Goal: Task Accomplishment & Management: Complete application form

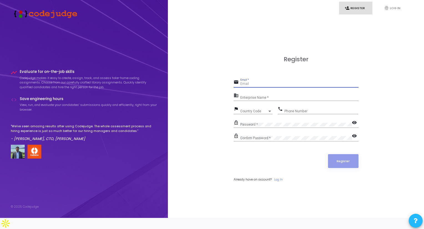
click at [276, 86] on input "Email *" at bounding box center [300, 84] width 118 height 4
type input "[EMAIL_ADDRESS][DOMAIN_NAME]"
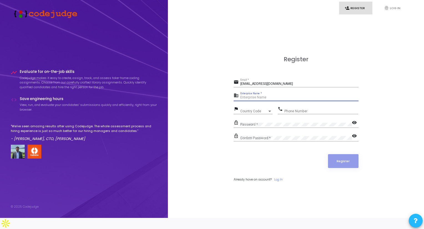
click at [263, 100] on input "Enterprise Name *" at bounding box center [300, 98] width 118 height 4
click at [312, 83] on div "Register email [EMAIL_ADDRESS][DOMAIN_NAME] Email * business Enterprise Name * …" at bounding box center [296, 125] width 125 height 139
click at [258, 100] on input "Enterprise Name *" at bounding box center [300, 98] width 118 height 4
type input "Payoneer"
click at [261, 113] on div "Country Code" at bounding box center [254, 111] width 27 height 3
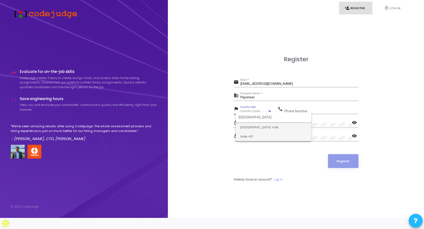
type input "[GEOGRAPHIC_DATA]"
click at [256, 134] on span "India +91" at bounding box center [274, 136] width 67 height 9
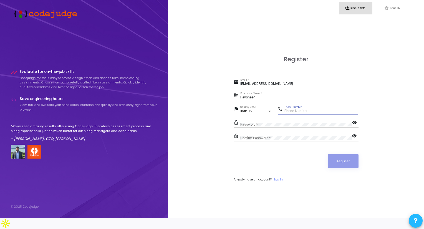
click at [303, 113] on input "Phone Number" at bounding box center [322, 111] width 74 height 4
type input "8780052561"
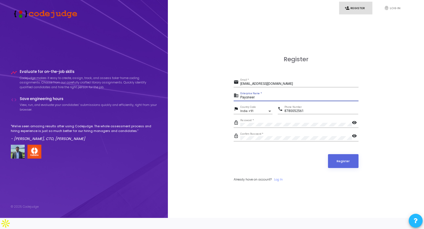
click at [252, 100] on input "Payoneer" at bounding box center [300, 98] width 118 height 4
click at [253, 100] on input "Payoneer" at bounding box center [300, 98] width 118 height 4
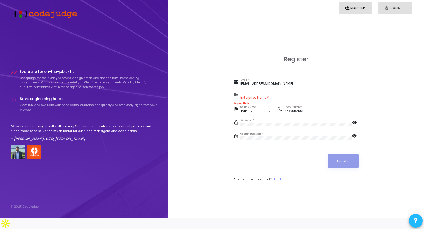
click at [391, 9] on link "fingerprint Log In" at bounding box center [395, 8] width 33 height 13
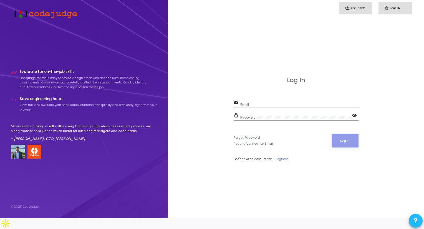
click at [354, 10] on link "person_add Register" at bounding box center [355, 8] width 33 height 13
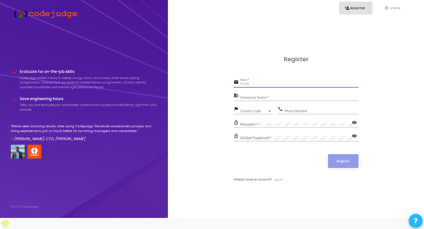
click at [251, 86] on input "Email *" at bounding box center [300, 84] width 118 height 4
type input "K"
type input "[EMAIL_ADDRESS][DOMAIN_NAME]"
click at [258, 101] on div "Enterprise Name *" at bounding box center [300, 96] width 118 height 9
click at [254, 113] on span "Country Code" at bounding box center [251, 111] width 20 height 4
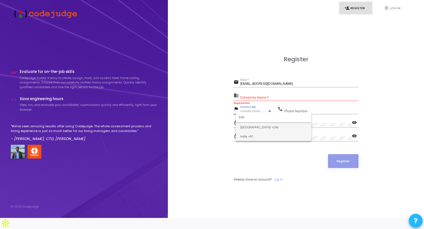
type input "Indi"
click at [256, 135] on span "India +91" at bounding box center [274, 136] width 67 height 9
click at [296, 113] on input "Phone Number" at bounding box center [322, 111] width 74 height 4
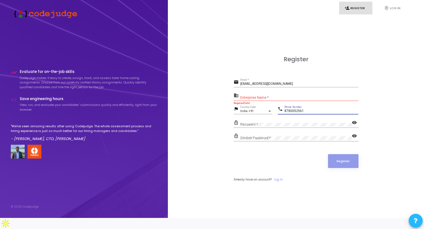
type input "8780052561"
click at [253, 128] on div "Password *" at bounding box center [297, 123] width 112 height 9
click at [262, 141] on div "Confirm Password *" at bounding box center [297, 137] width 112 height 9
click at [258, 100] on input "Enterprise Name *" at bounding box center [300, 98] width 118 height 4
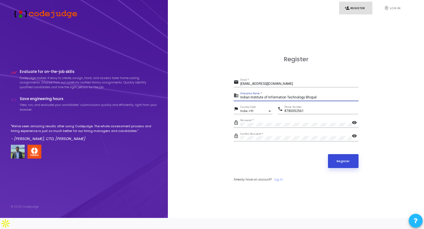
type input "Indian Institute of Information Technology Bhopal"
click at [336, 168] on button "Register" at bounding box center [343, 161] width 31 height 14
click at [315, 100] on input "Indian Institute of Information Technology Bhopal" at bounding box center [300, 98] width 118 height 4
drag, startPoint x: 315, startPoint y: 104, endPoint x: 234, endPoint y: 106, distance: 81.4
click at [234, 101] on div "business Indian Institute of Information Technology Bhopal Enterprise Name *" at bounding box center [296, 96] width 125 height 9
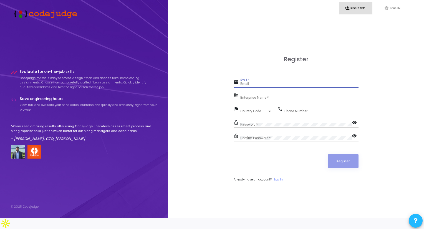
click at [258, 86] on input "Email *" at bounding box center [300, 84] width 118 height 4
click at [411, 221] on button at bounding box center [416, 221] width 14 height 14
click at [372, 206] on div at bounding box center [212, 114] width 424 height 229
click at [265, 86] on input "Email *" at bounding box center [300, 84] width 118 height 4
type input "[EMAIL_ADDRESS][DOMAIN_NAME]"
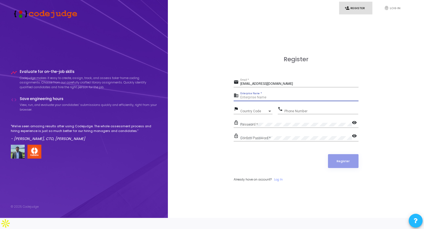
click at [266, 100] on input "Enterprise Name *" at bounding box center [300, 98] width 118 height 4
type input "I"
type input "Payoneer"
click at [253, 113] on span "Country Code" at bounding box center [251, 111] width 20 height 4
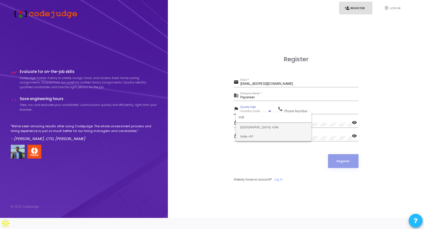
type input "indi"
click at [260, 138] on span "India +91" at bounding box center [274, 136] width 67 height 9
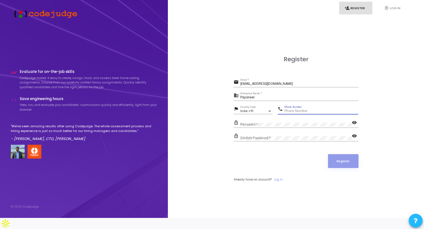
click at [300, 113] on input "Phone Number" at bounding box center [322, 111] width 74 height 4
type input "8780052561"
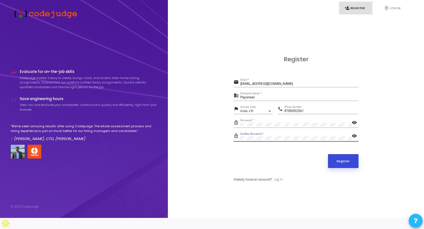
click at [340, 163] on button "Register" at bounding box center [343, 161] width 31 height 14
click at [343, 166] on button "Register" at bounding box center [343, 161] width 31 height 14
click at [281, 182] on link "Log In" at bounding box center [278, 180] width 9 height 5
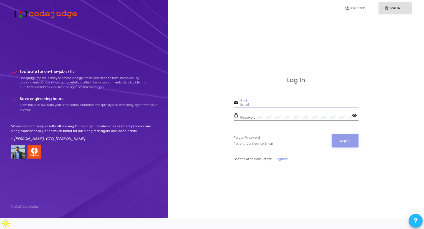
click at [251, 107] on input "Email" at bounding box center [300, 105] width 118 height 4
type input "[EMAIL_ADDRESS][DOMAIN_NAME]"
click at [338, 143] on button "Log In" at bounding box center [345, 141] width 27 height 14
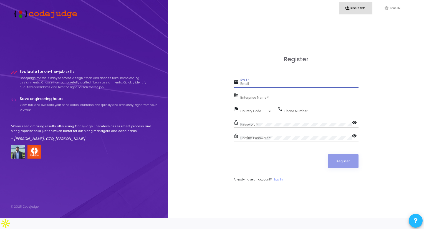
click at [258, 86] on input "Email *" at bounding box center [300, 84] width 118 height 4
type input "[EMAIL_ADDRESS][DOMAIN_NAME]"
click at [268, 100] on div "Enterprise Name *" at bounding box center [300, 96] width 118 height 9
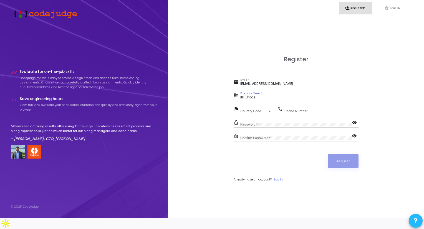
type input "IIIT Bhopal"
click at [247, 113] on span "Country Code" at bounding box center [251, 111] width 20 height 4
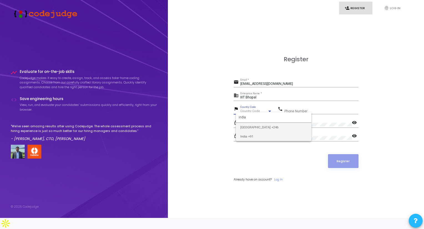
type input "india"
click at [261, 137] on span "India +91" at bounding box center [274, 136] width 67 height 9
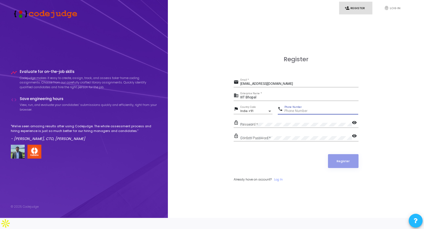
click at [303, 113] on input "Phone Number" at bounding box center [322, 111] width 74 height 4
type input "8780052561"
click at [261, 128] on div "Password *" at bounding box center [297, 123] width 112 height 9
click at [338, 167] on button "Register" at bounding box center [343, 161] width 31 height 14
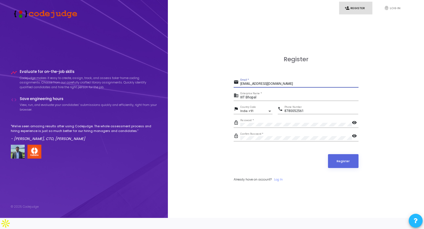
drag, startPoint x: 288, startPoint y: 90, endPoint x: 238, endPoint y: 92, distance: 50.0
click at [238, 88] on div "email krushallamba5096@gmail.com Email *" at bounding box center [296, 83] width 125 height 9
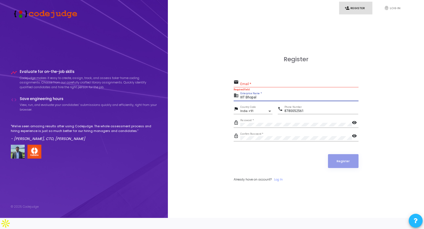
drag, startPoint x: 260, startPoint y: 104, endPoint x: 223, endPoint y: 106, distance: 36.7
click at [223, 106] on div "Register email Email * Required field business IIIT Bhopal Enterprise Name * fl…" at bounding box center [296, 125] width 244 height 218
click at [259, 86] on input "Email *" at bounding box center [300, 84] width 118 height 4
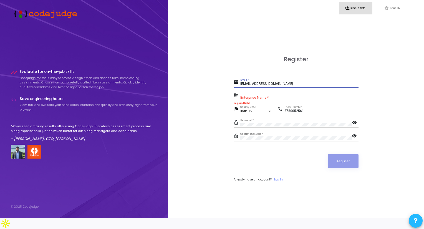
type input "22U02030@iiitbhopal.ac.in"
click at [264, 100] on input "Enterprise Name *" at bounding box center [300, 98] width 118 height 4
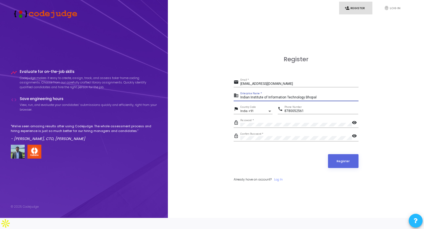
type input "Indian Institute of Information Technology Bhopal"
drag, startPoint x: 328, startPoint y: 105, endPoint x: 225, endPoint y: 101, distance: 103.1
click at [225, 101] on div "Register email 22U02030@iiitbhopal.ac.in Email * business Indian Institute of I…" at bounding box center [296, 125] width 244 height 218
click at [316, 100] on input "Indian Institute of Information Technology Bhopal" at bounding box center [300, 98] width 118 height 4
drag, startPoint x: 316, startPoint y: 103, endPoint x: 234, endPoint y: 103, distance: 81.7
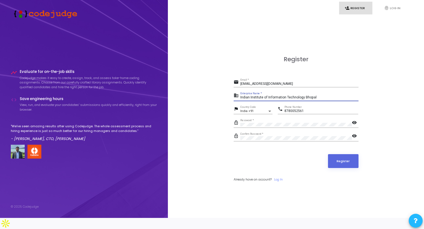
click at [234, 101] on div "business Indian Institute of Information Technology Bhopal Enterprise Name *" at bounding box center [296, 96] width 125 height 9
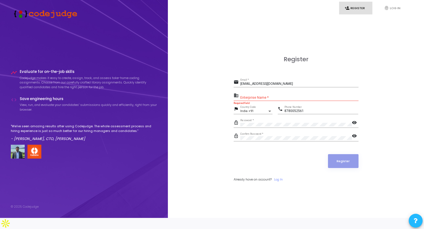
drag, startPoint x: 291, startPoint y: 88, endPoint x: 229, endPoint y: 89, distance: 62.3
click at [229, 89] on div "Register email 22U02030@iiitbhopal.ac.in Email * business Enterprise Name * Req…" at bounding box center [296, 125] width 244 height 218
drag, startPoint x: 281, startPoint y: 90, endPoint x: 238, endPoint y: 87, distance: 43.7
click at [238, 87] on div "email 22U02030@iiitbhopal.ac.in Email *" at bounding box center [296, 83] width 125 height 9
type input "[EMAIL_ADDRESS][DOMAIN_NAME]"
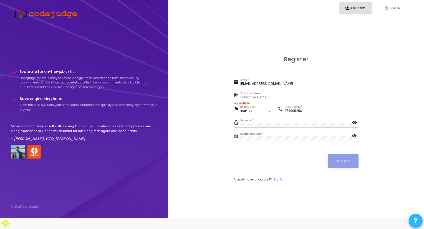
click at [254, 100] on input "Enterprise Name *" at bounding box center [300, 98] width 118 height 4
